Goal: Complete application form

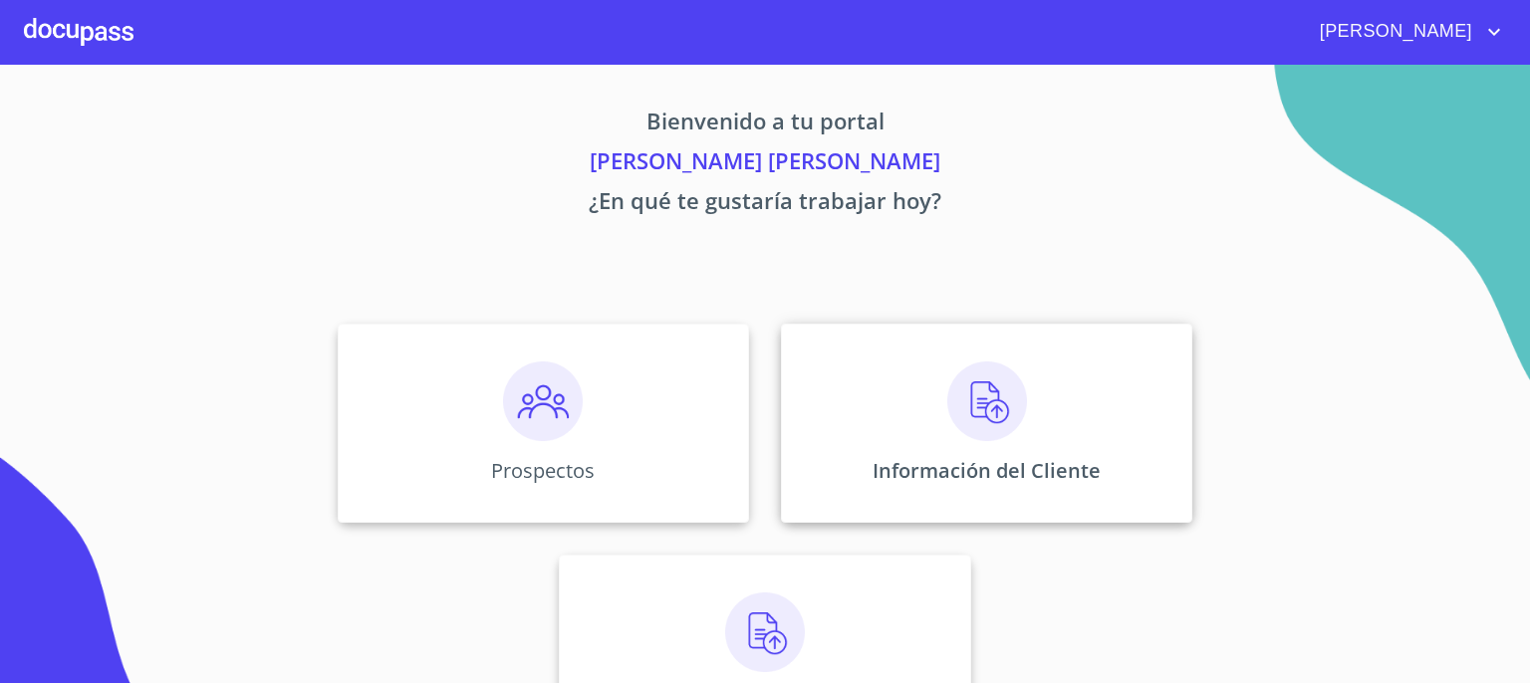
click at [992, 409] on img at bounding box center [988, 402] width 80 height 80
click at [998, 400] on img at bounding box center [988, 402] width 80 height 80
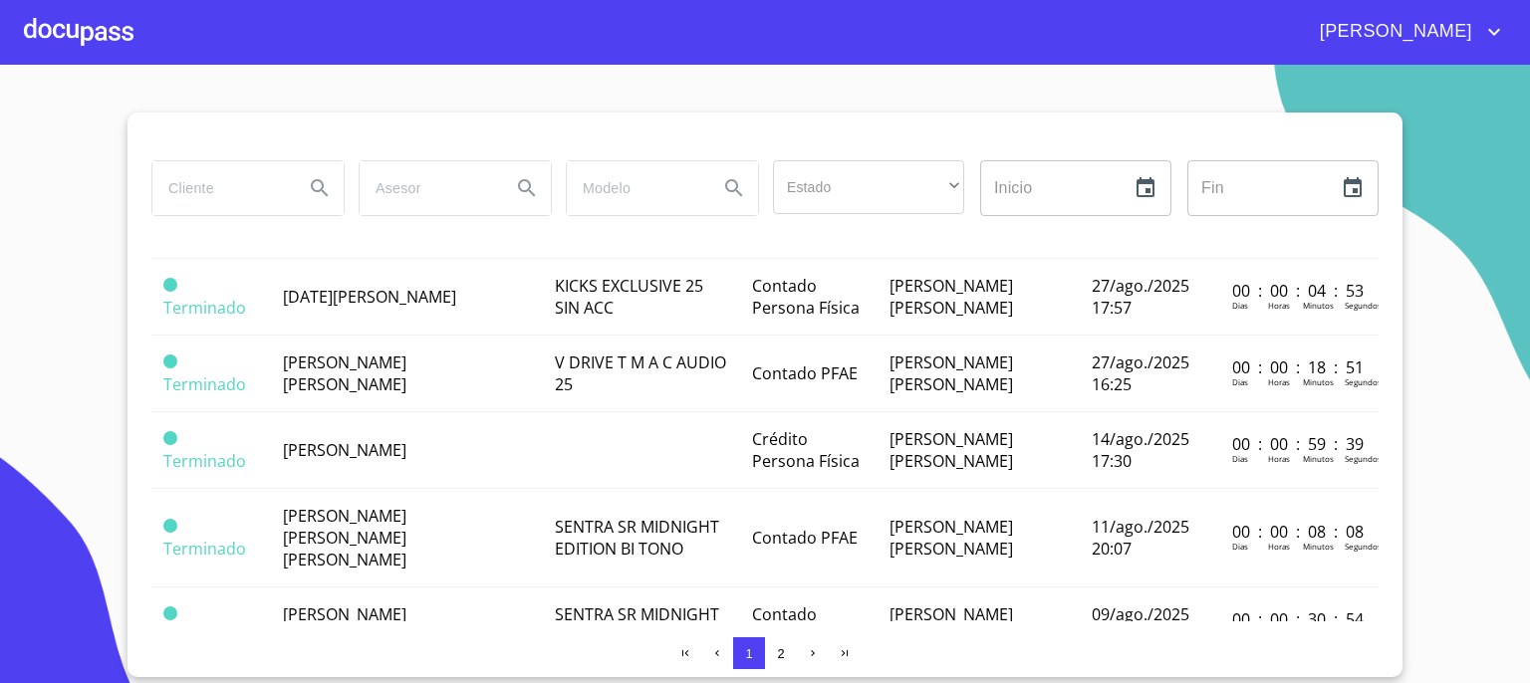
scroll to position [494, 0]
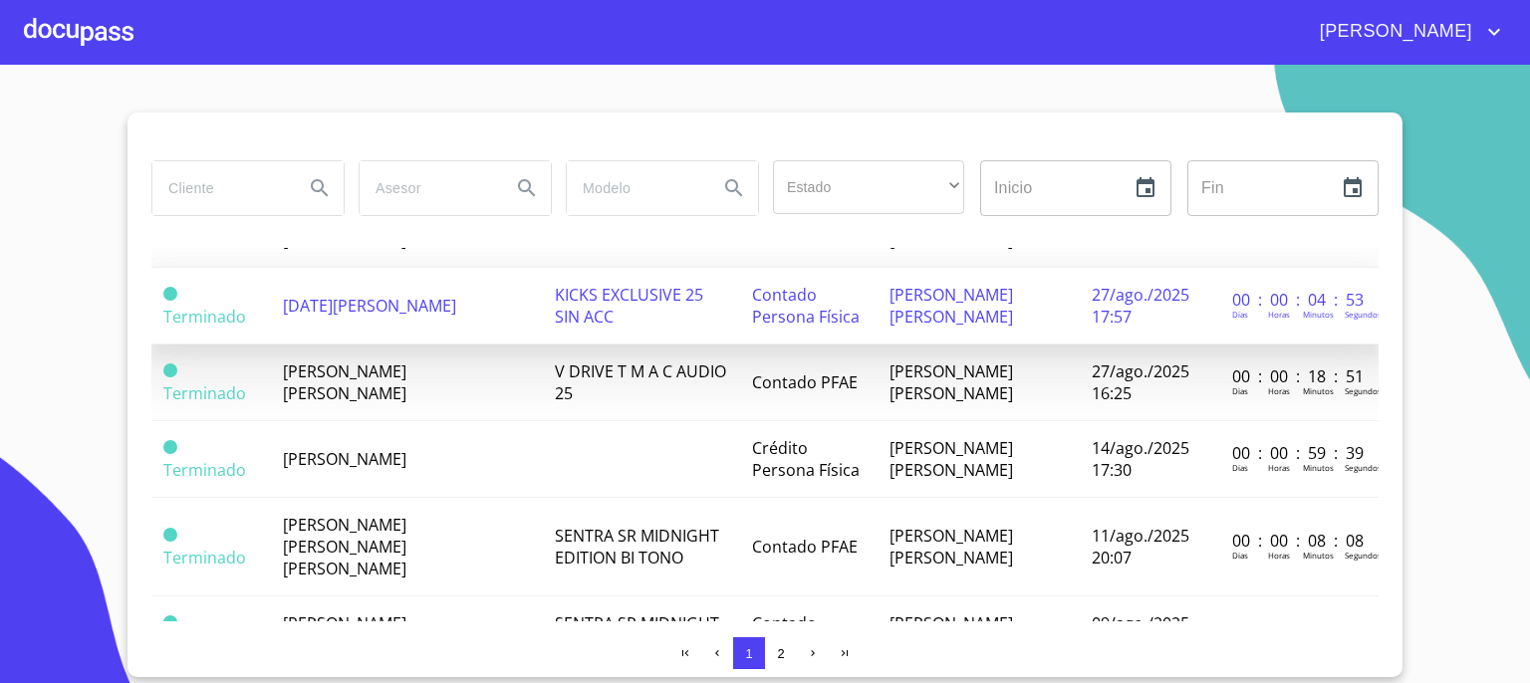
click at [597, 296] on span "KICKS EXCLUSIVE 25 SIN ACC" at bounding box center [629, 306] width 148 height 44
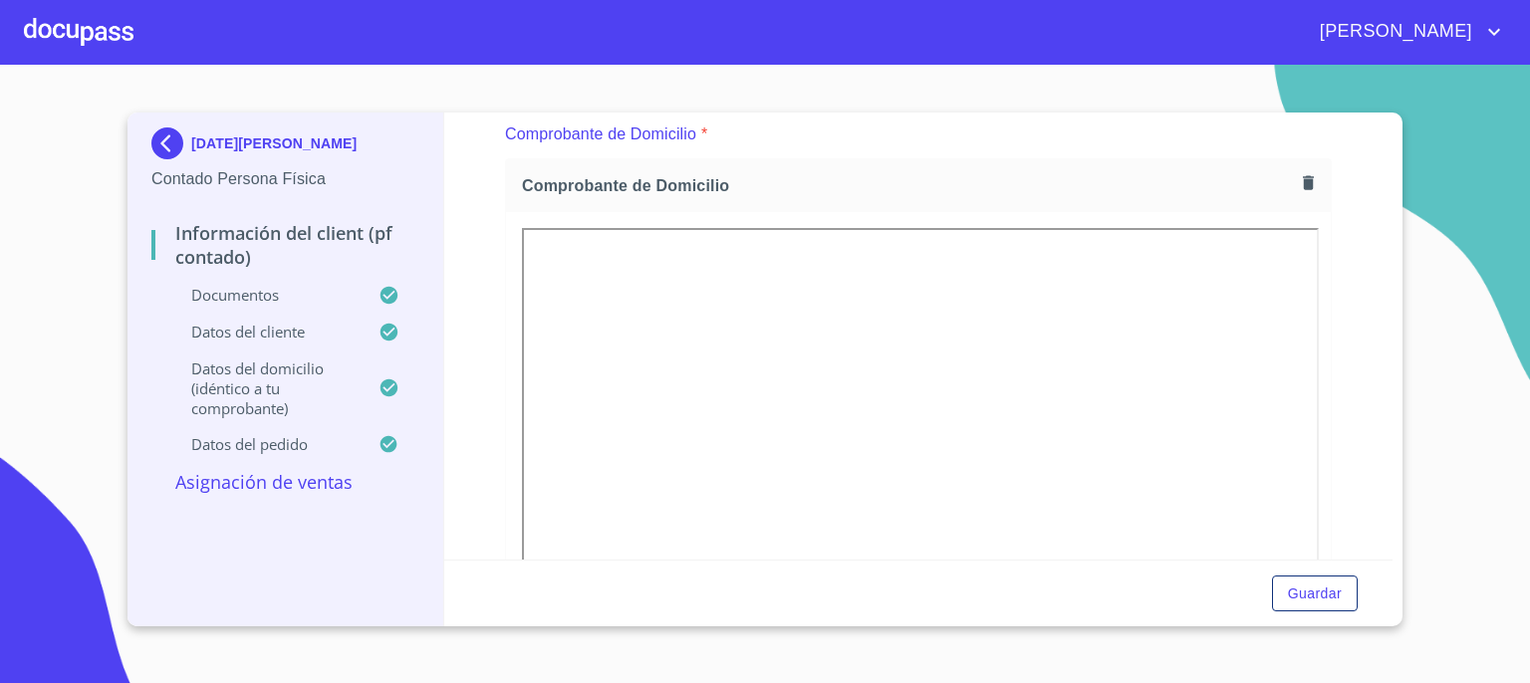
scroll to position [1076, 0]
click at [1303, 195] on icon "button" at bounding box center [1308, 194] width 11 height 14
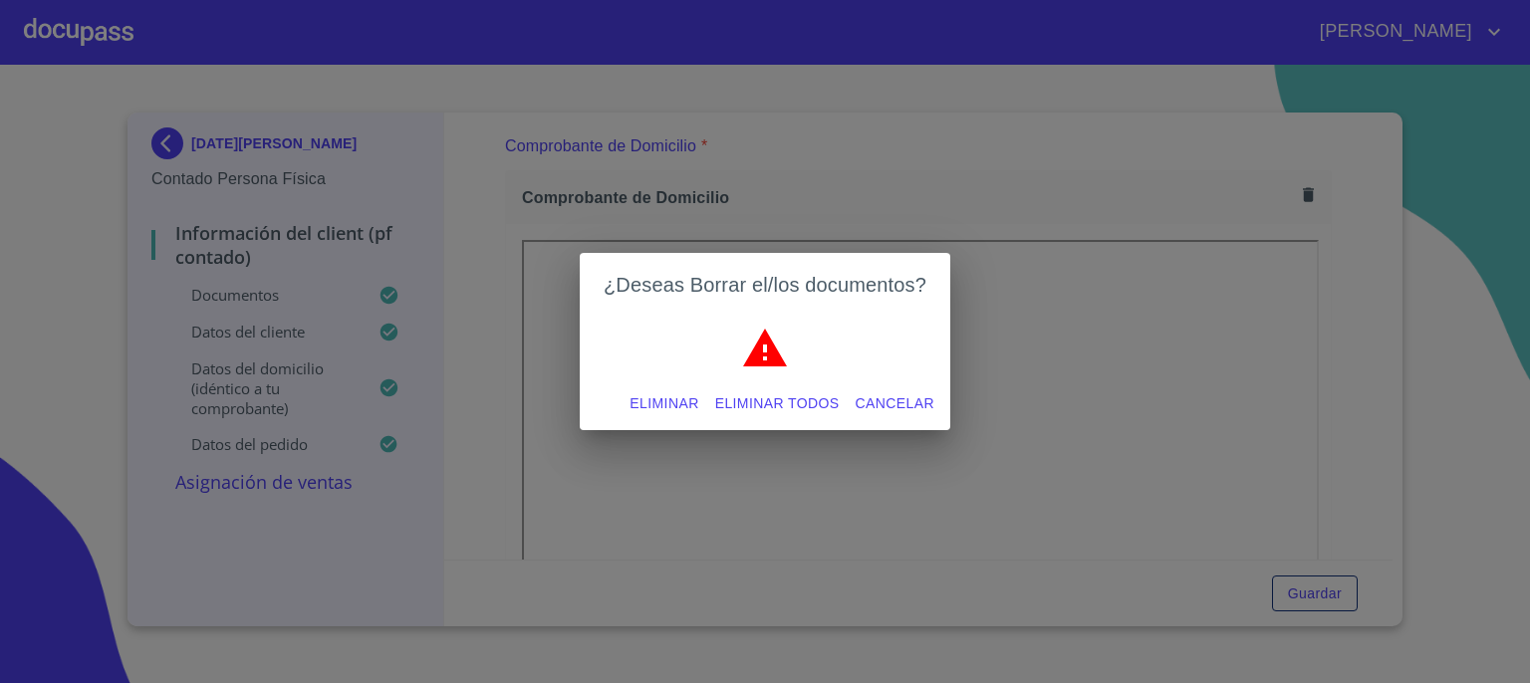
click at [683, 403] on span "Eliminar" at bounding box center [664, 404] width 69 height 25
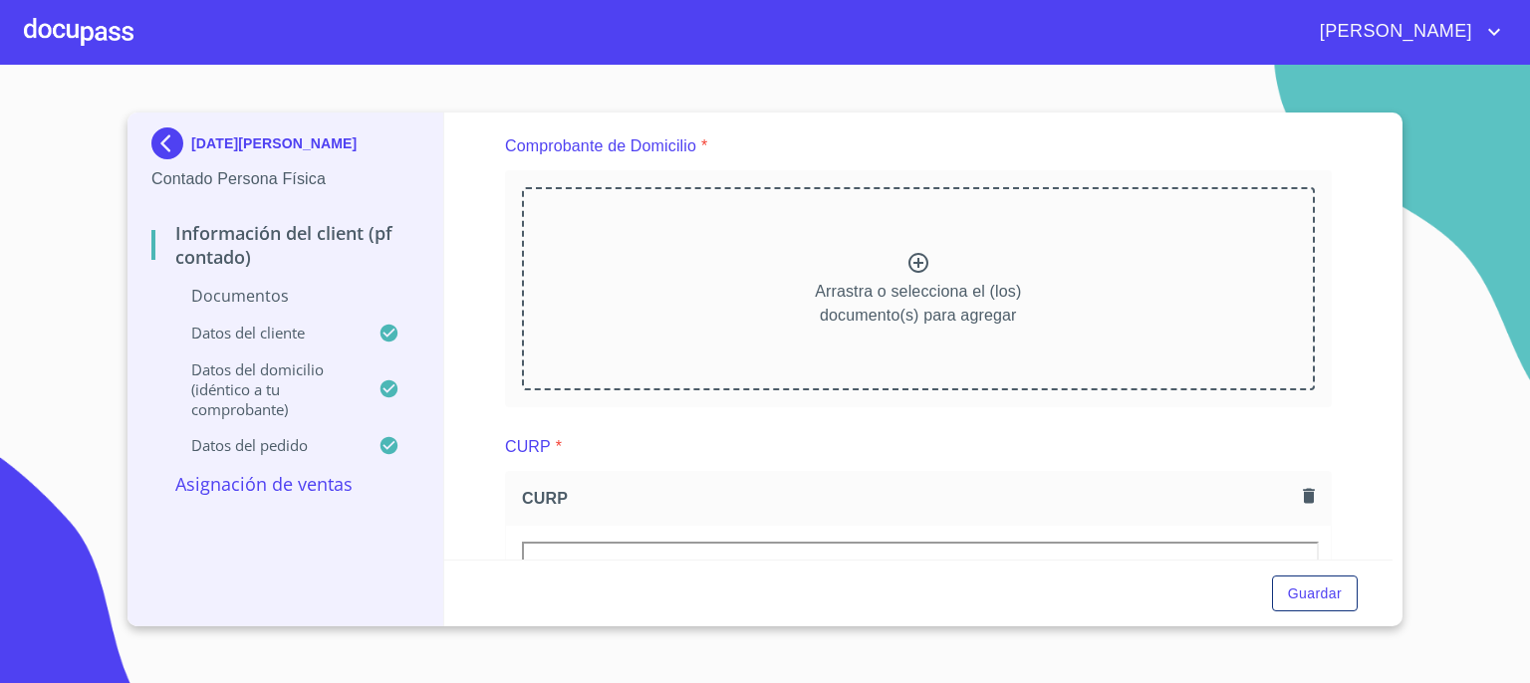
click at [909, 260] on icon at bounding box center [919, 263] width 20 height 20
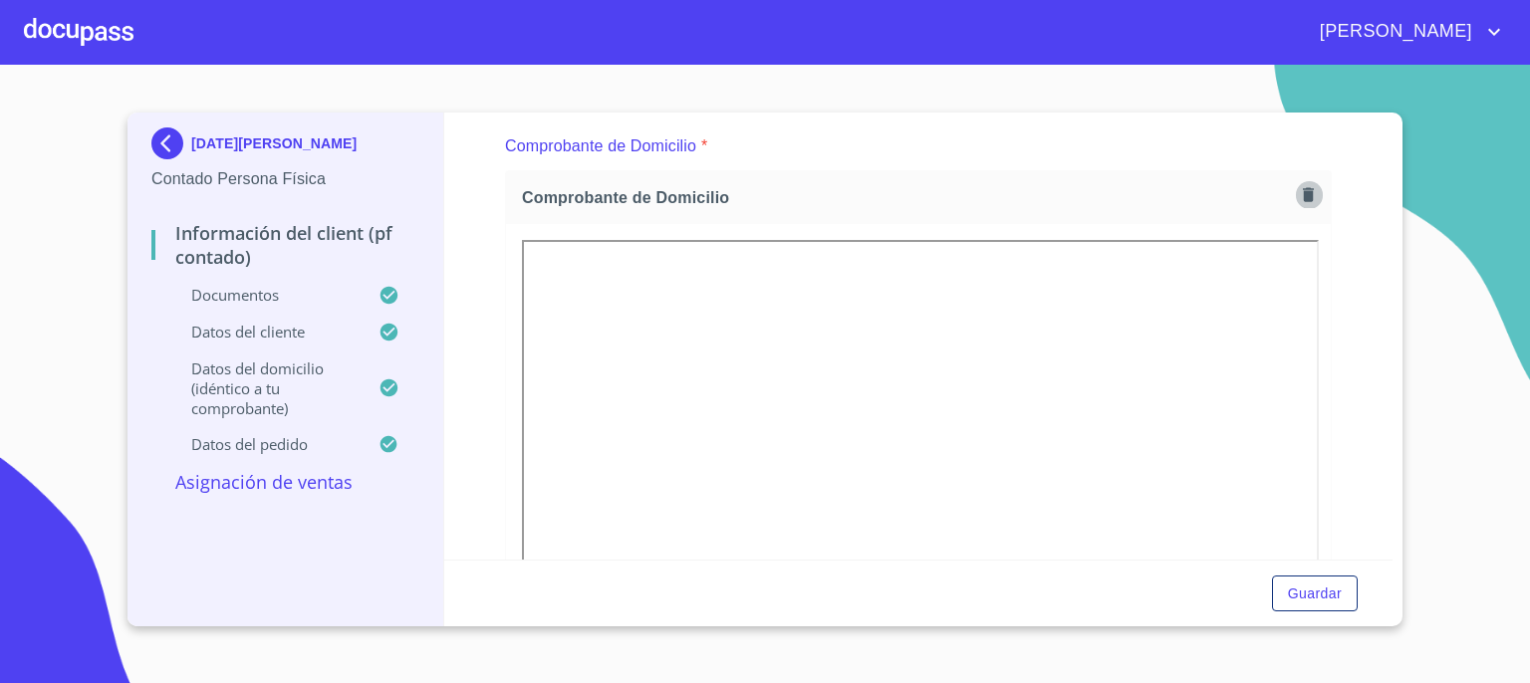
click at [1303, 196] on icon "button" at bounding box center [1308, 194] width 11 height 14
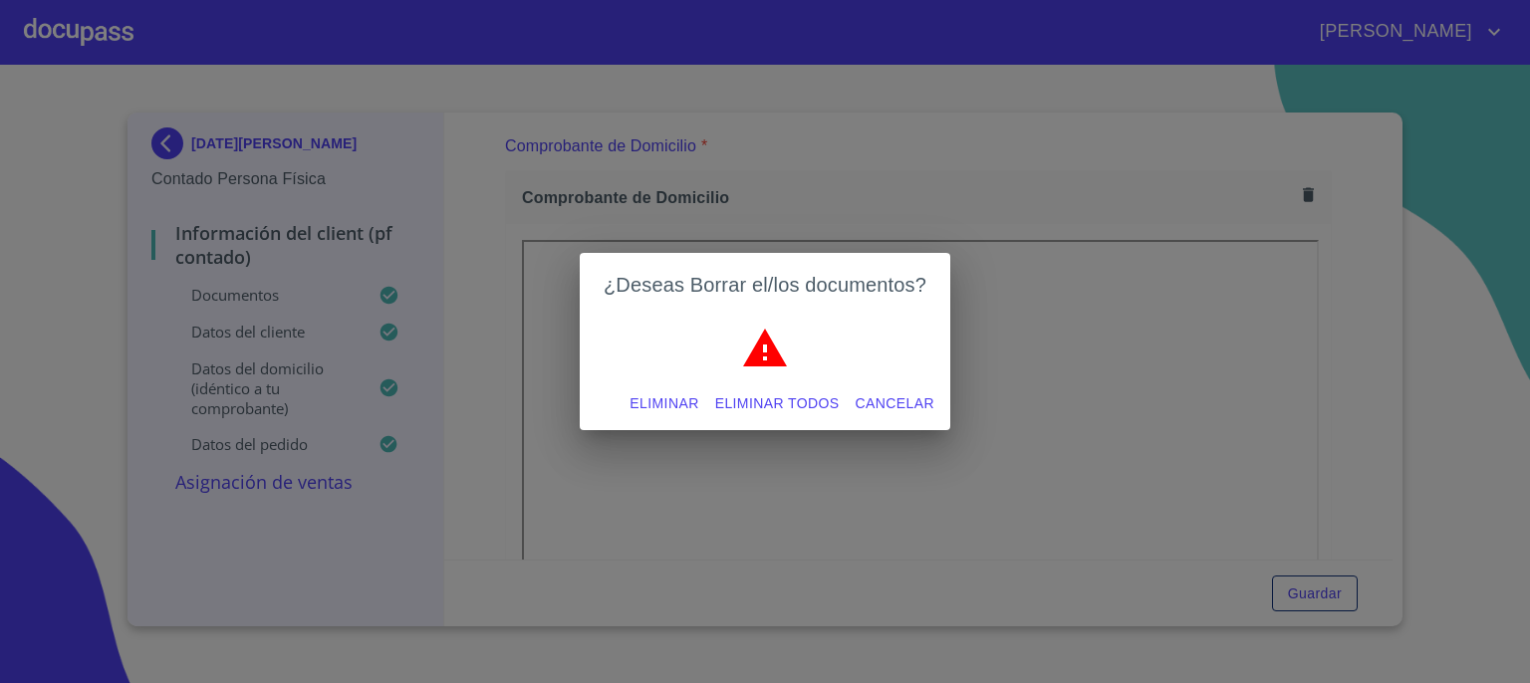
click at [678, 403] on span "Eliminar" at bounding box center [664, 404] width 69 height 25
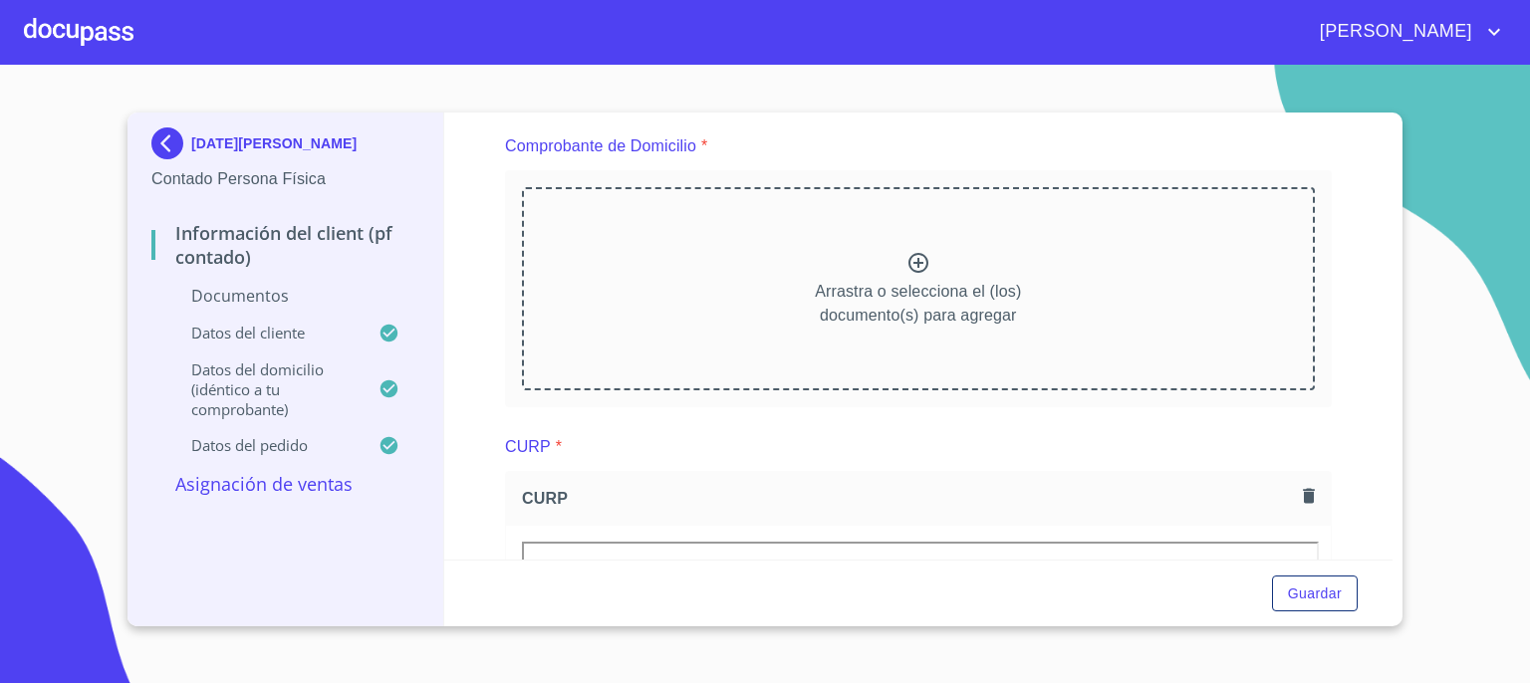
click at [910, 260] on icon at bounding box center [919, 263] width 20 height 20
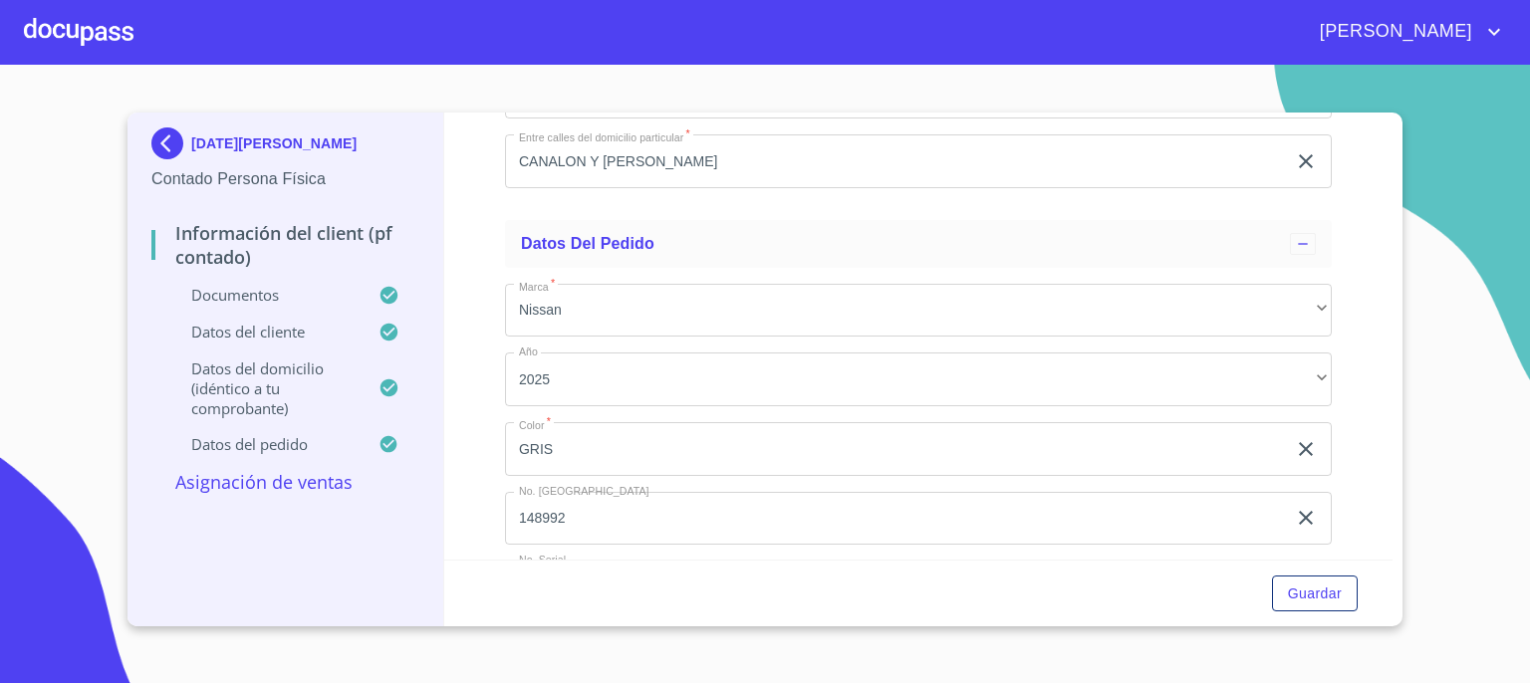
scroll to position [5344, 0]
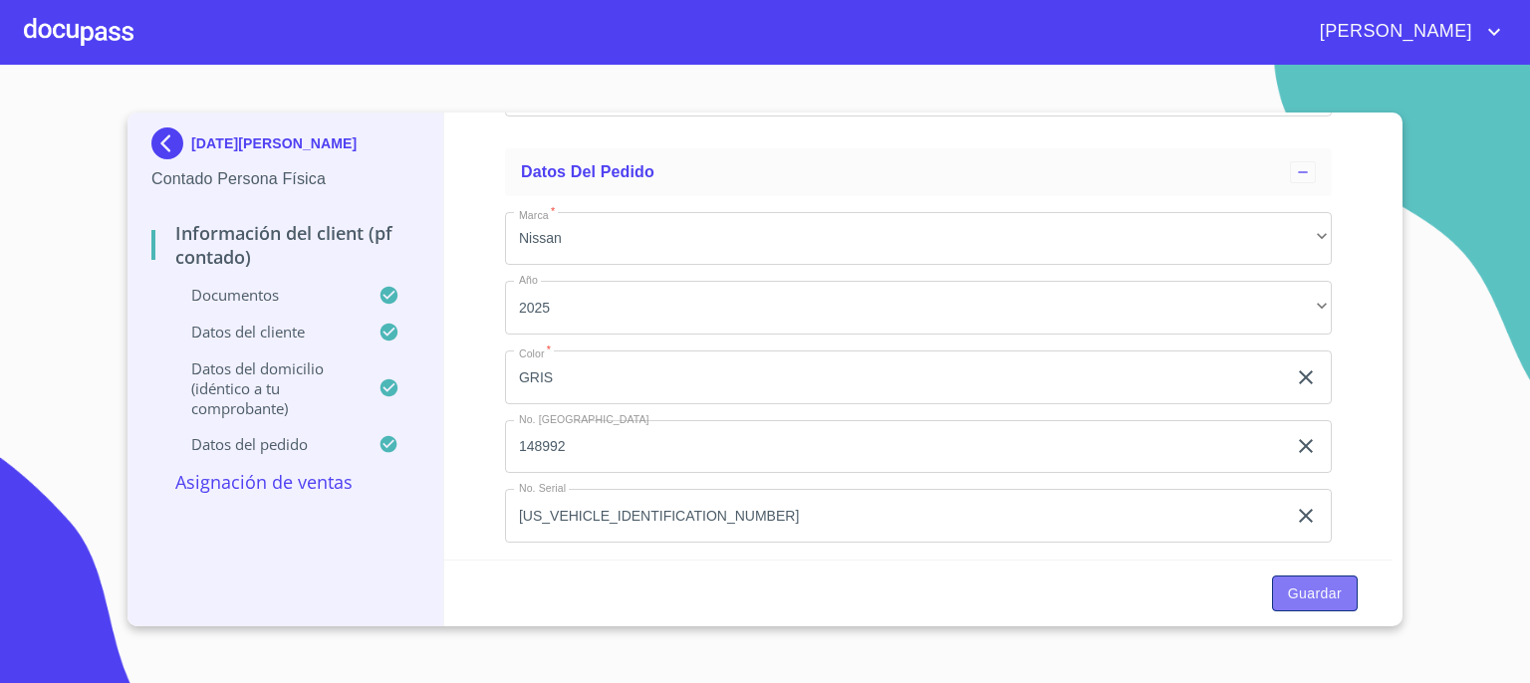
click at [1298, 593] on span "Guardar" at bounding box center [1315, 594] width 54 height 25
